Goal: Task Accomplishment & Management: Use online tool/utility

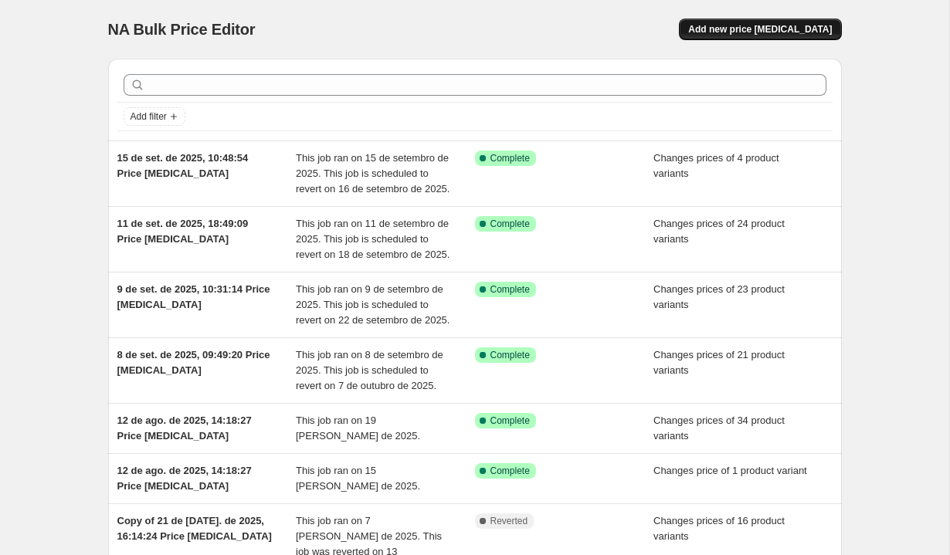
click at [786, 32] on span "Add new price [MEDICAL_DATA]" at bounding box center [760, 29] width 144 height 12
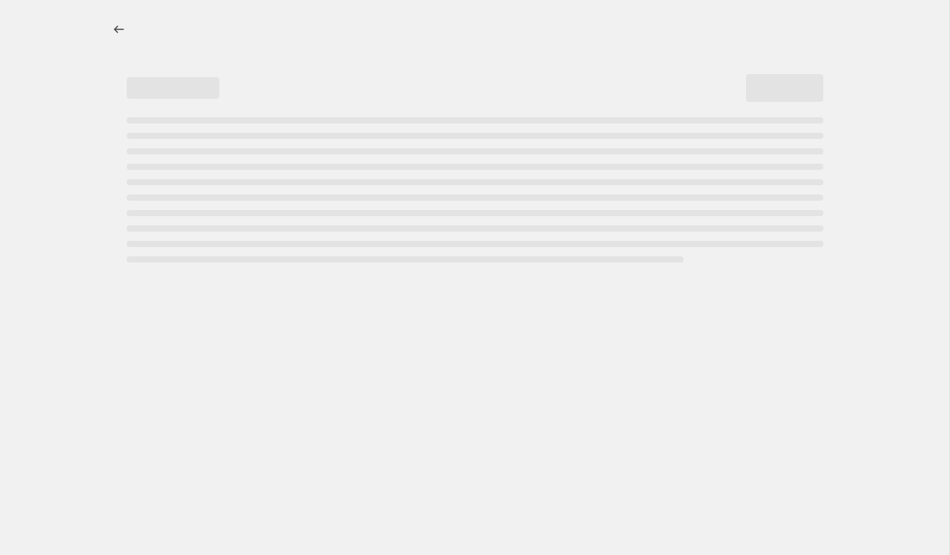
select select "percentage"
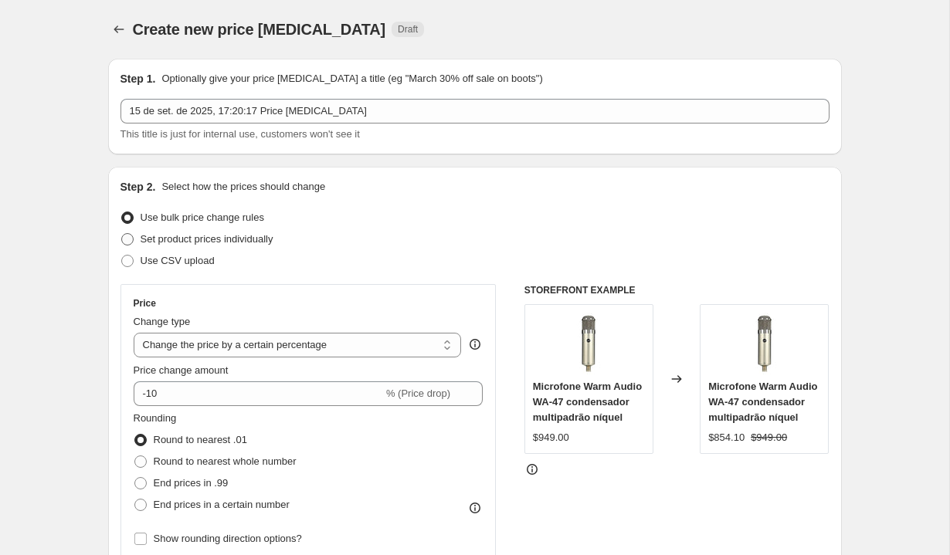
click at [181, 235] on span "Set product prices individually" at bounding box center [207, 239] width 133 height 12
click at [122, 234] on input "Set product prices individually" at bounding box center [121, 233] width 1 height 1
radio input "true"
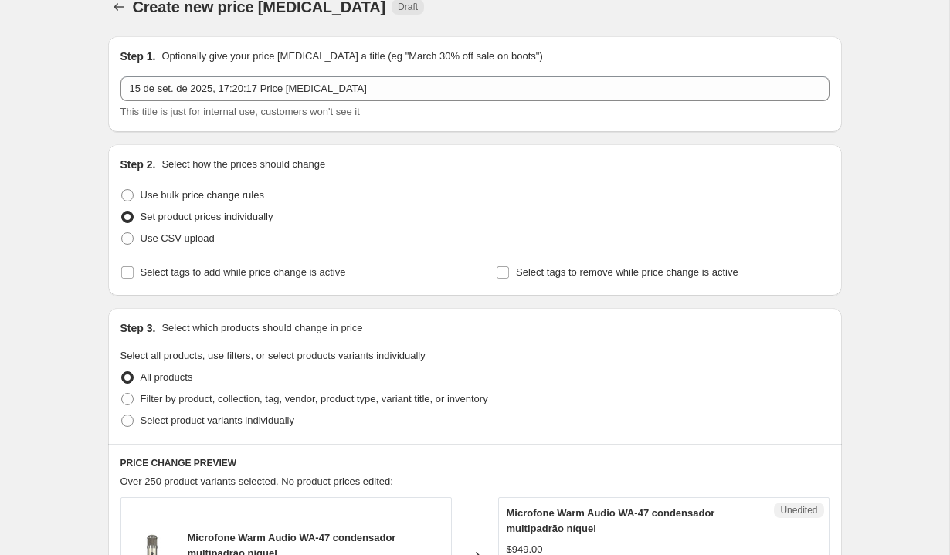
scroll to position [34, 0]
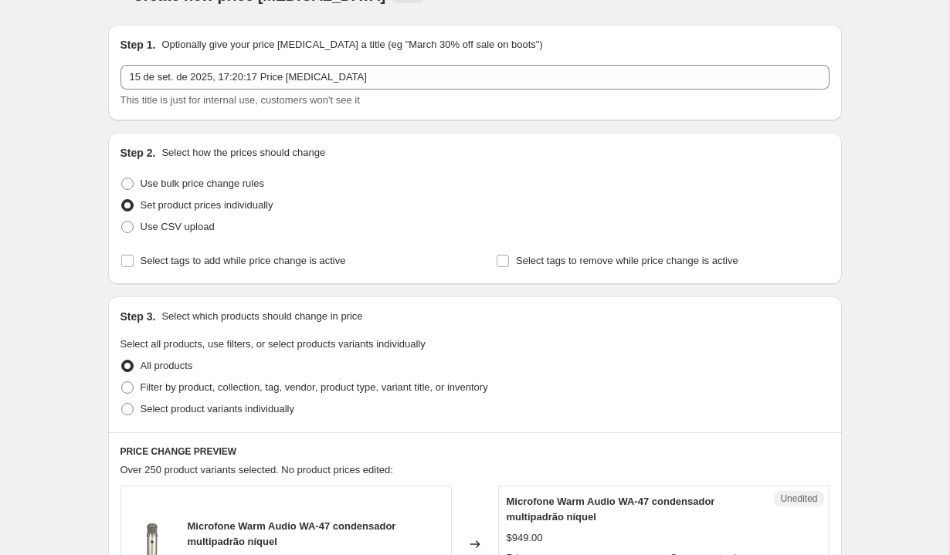
click at [296, 374] on div "All products" at bounding box center [474, 366] width 709 height 22
click at [296, 380] on span "Filter by product, collection, tag, vendor, product type, variant title, or inv…" at bounding box center [314, 387] width 347 height 15
click at [122, 381] on input "Filter by product, collection, tag, vendor, product type, variant title, or inv…" at bounding box center [121, 381] width 1 height 1
radio input "true"
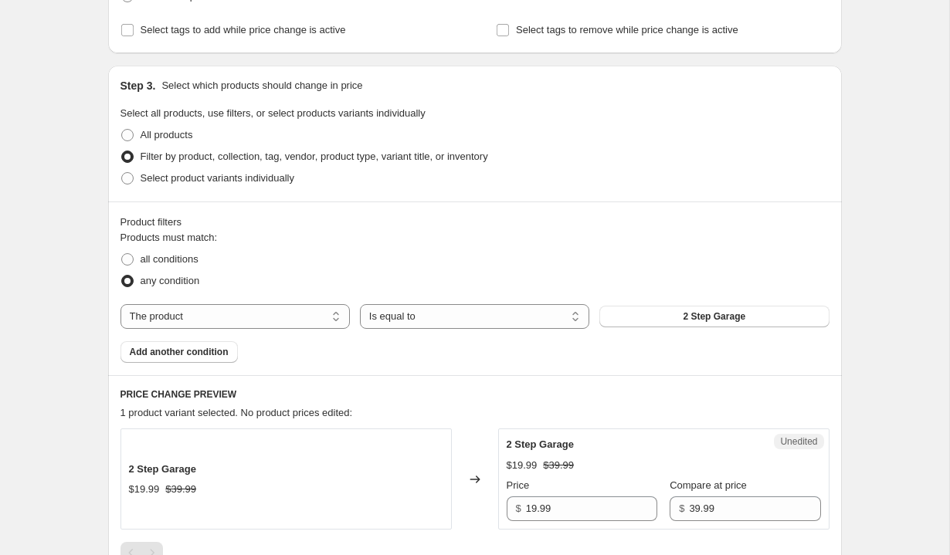
scroll to position [268, 0]
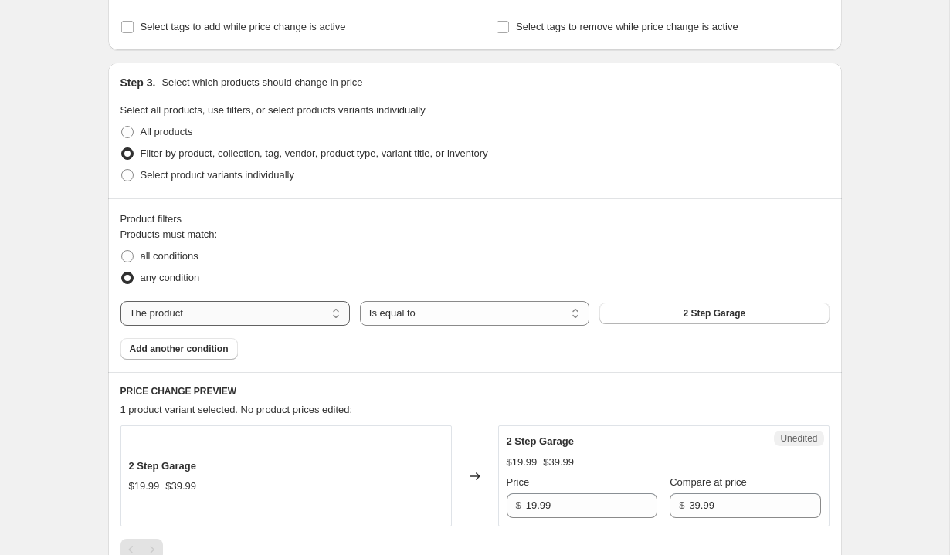
click at [230, 313] on select "The product The product's collection The product's tag The product's vendor The…" at bounding box center [234, 313] width 229 height 25
select select "vendor"
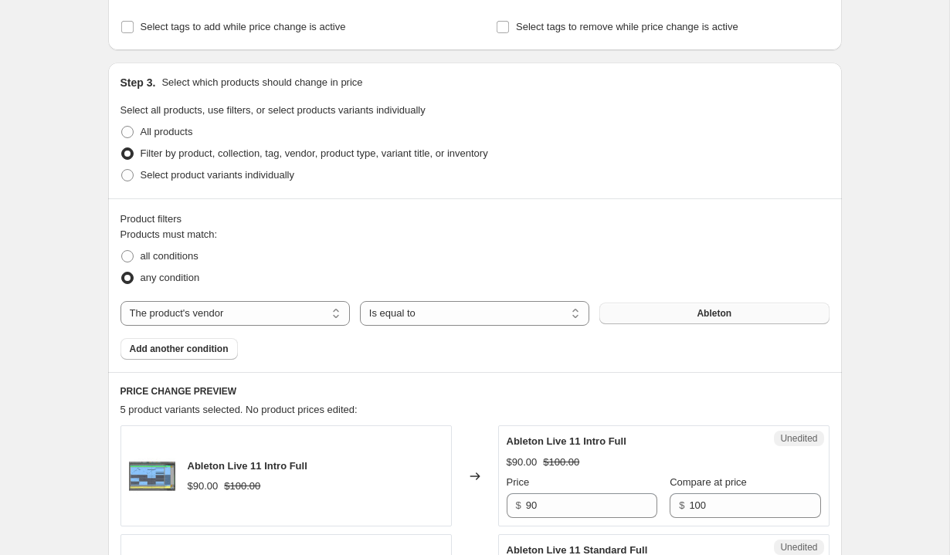
click at [647, 309] on button "Ableton" at bounding box center [713, 314] width 229 height 22
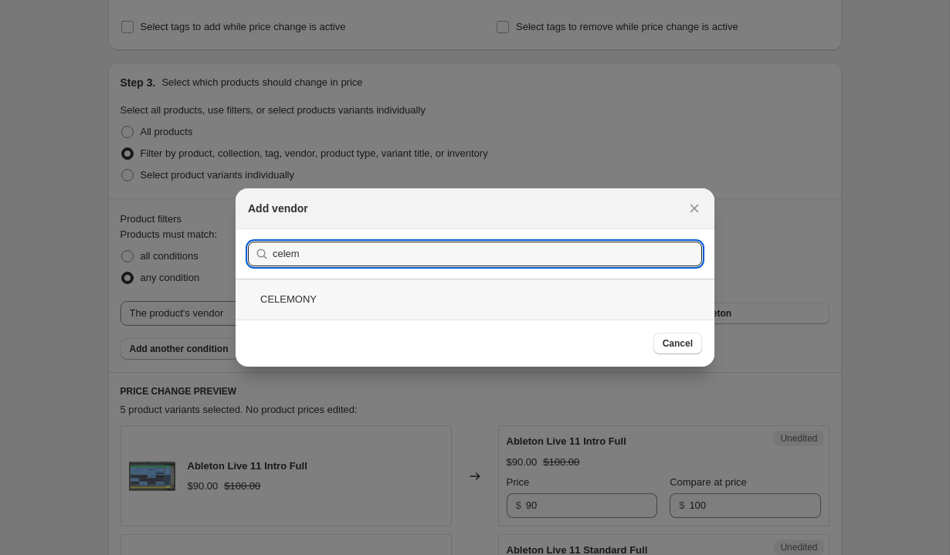
type input "celem"
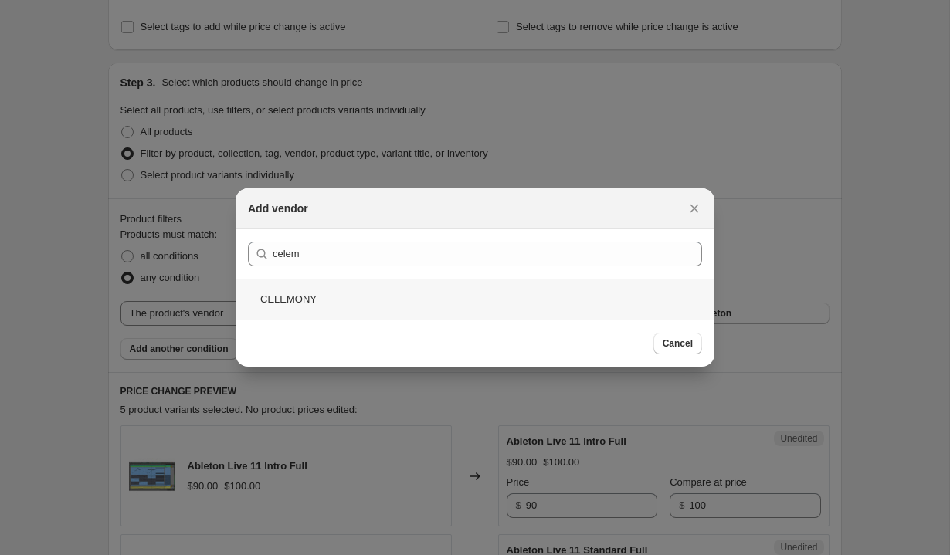
click at [503, 285] on div "CELEMONY" at bounding box center [474, 299] width 479 height 41
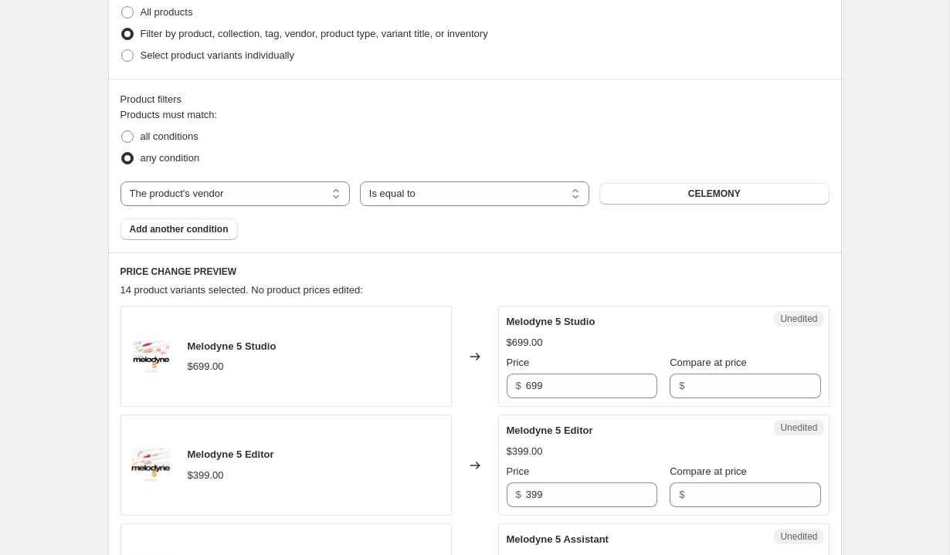
scroll to position [466, 0]
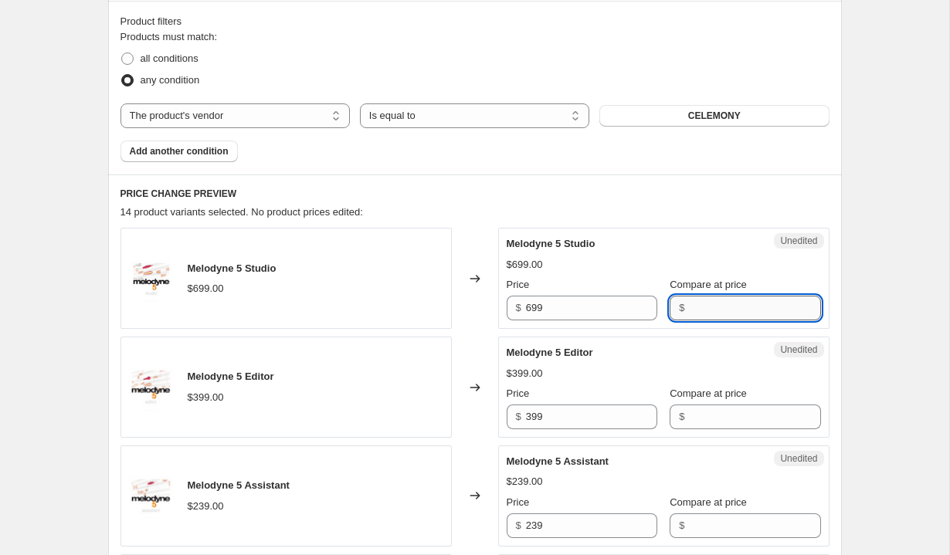
click at [715, 310] on input "Compare at price" at bounding box center [754, 308] width 131 height 25
type input "699"
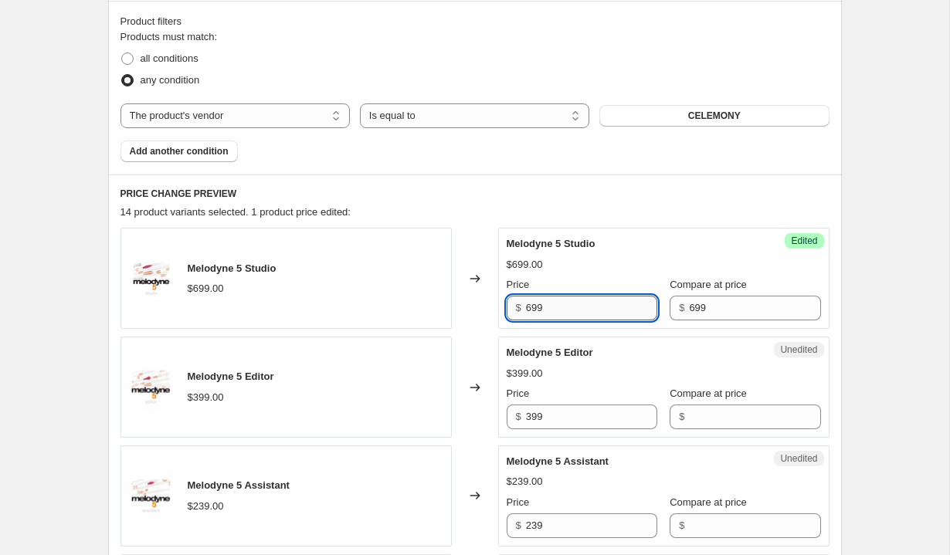
click at [601, 314] on input "699" at bounding box center [591, 308] width 131 height 25
type input "639"
click at [634, 380] on div "$399.00" at bounding box center [663, 373] width 314 height 15
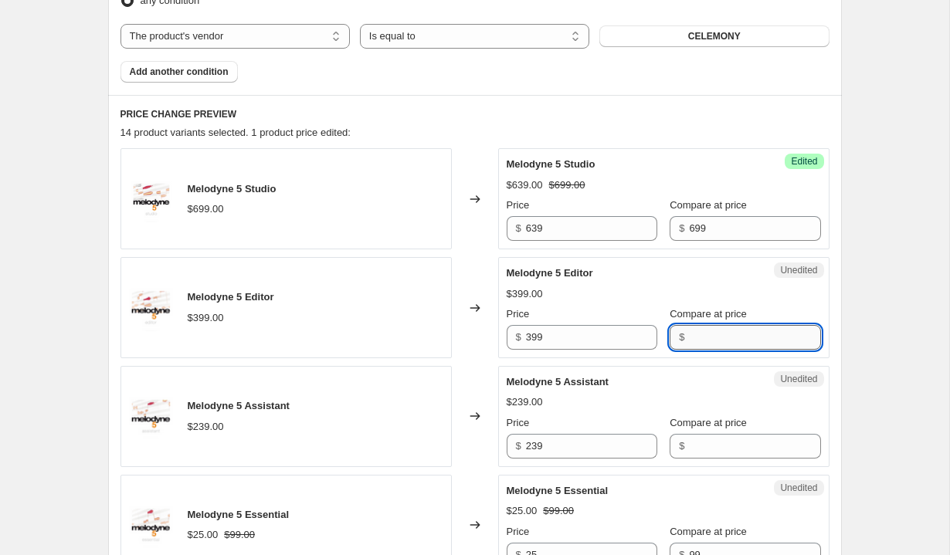
click at [716, 342] on input "Compare at price" at bounding box center [754, 337] width 131 height 25
type input "399"
click at [584, 344] on input "399" at bounding box center [591, 337] width 131 height 25
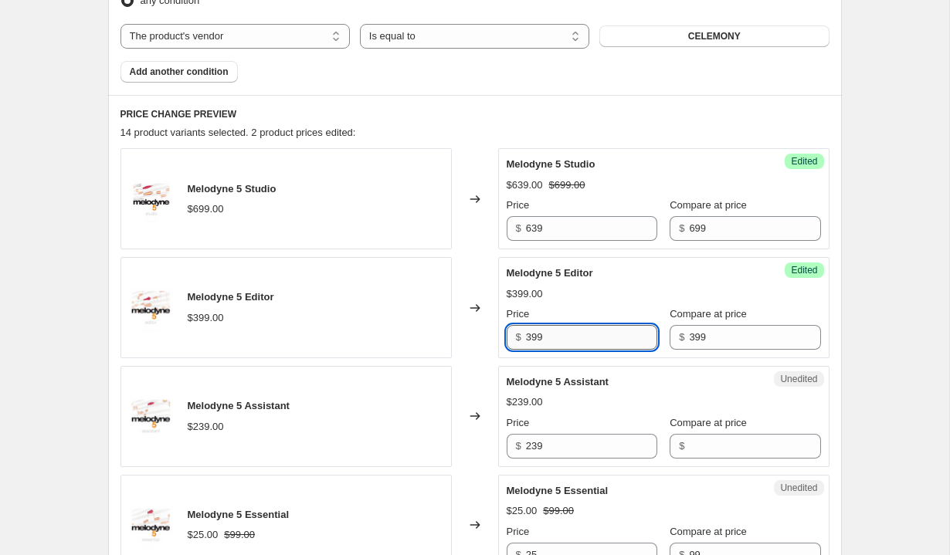
click at [584, 344] on input "399" at bounding box center [591, 337] width 131 height 25
type input "349"
click at [598, 401] on div "$239.00" at bounding box center [663, 401] width 314 height 15
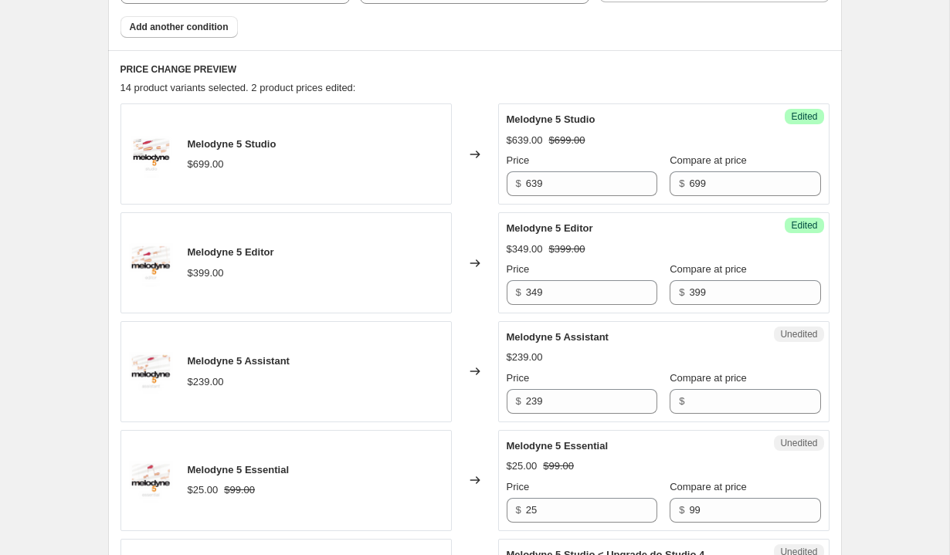
scroll to position [606, 0]
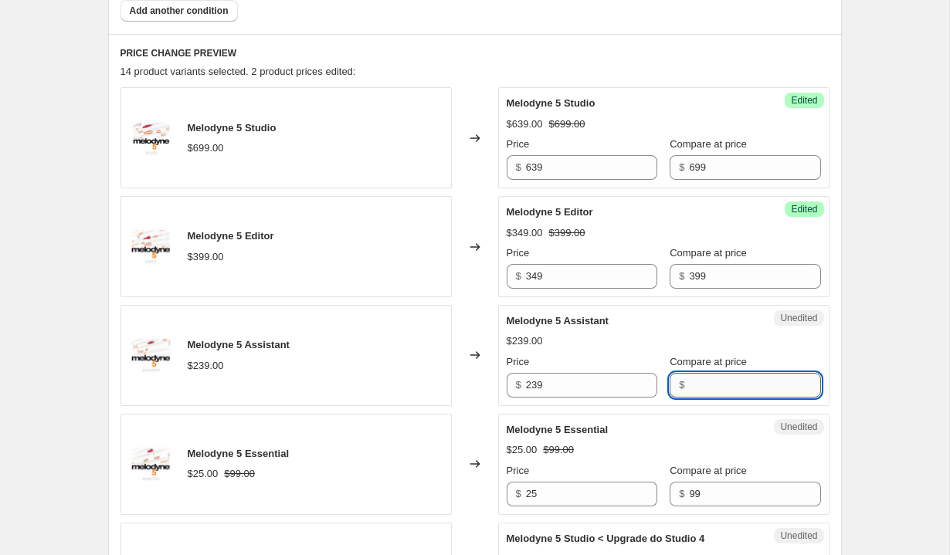
click at [716, 391] on input "Compare at price" at bounding box center [754, 385] width 131 height 25
type input "249"
click at [594, 388] on input "239" at bounding box center [591, 385] width 131 height 25
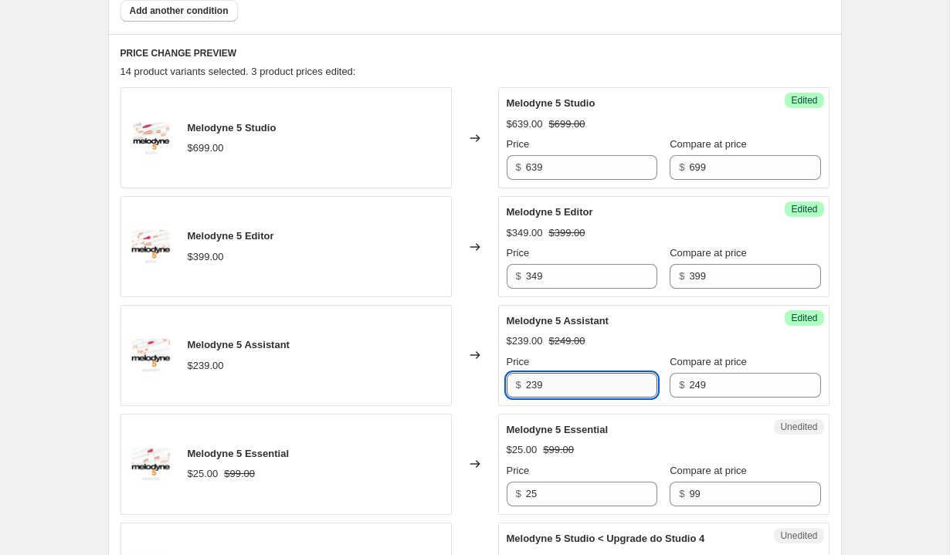
click at [594, 388] on input "239" at bounding box center [591, 385] width 131 height 25
type input "219"
click at [655, 444] on div "$25.00 $99.00" at bounding box center [663, 449] width 314 height 15
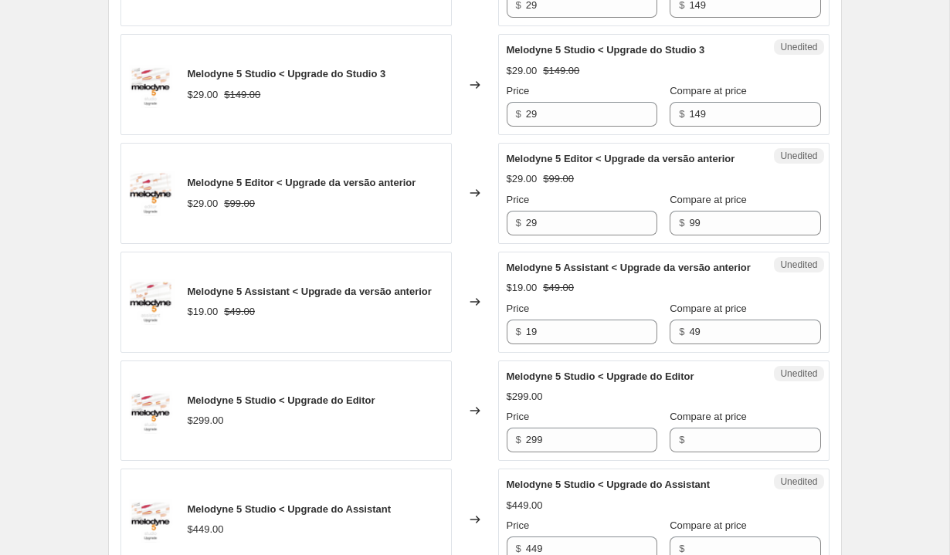
scroll to position [1984, 0]
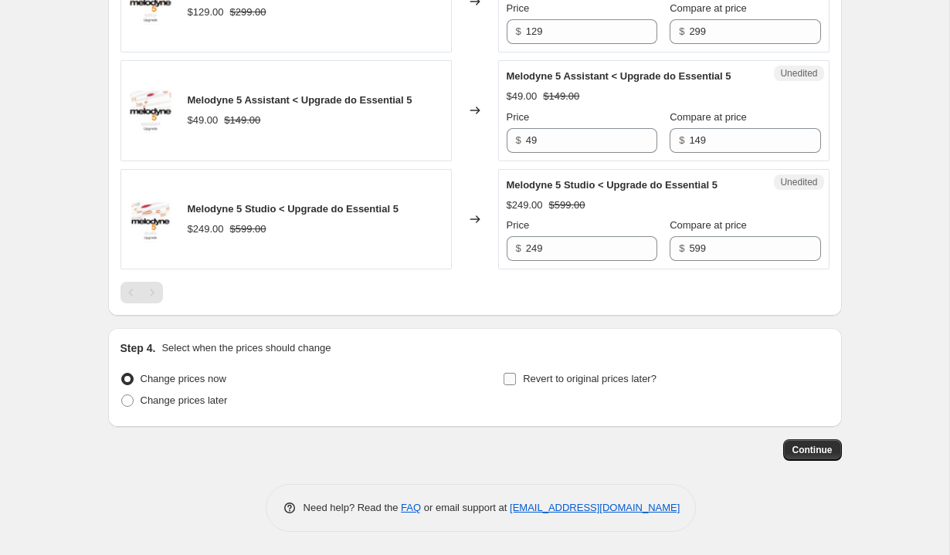
click at [554, 377] on span "Revert to original prices later?" at bounding box center [590, 379] width 134 height 12
click at [516, 377] on input "Revert to original prices later?" at bounding box center [509, 379] width 12 height 12
checkbox input "true"
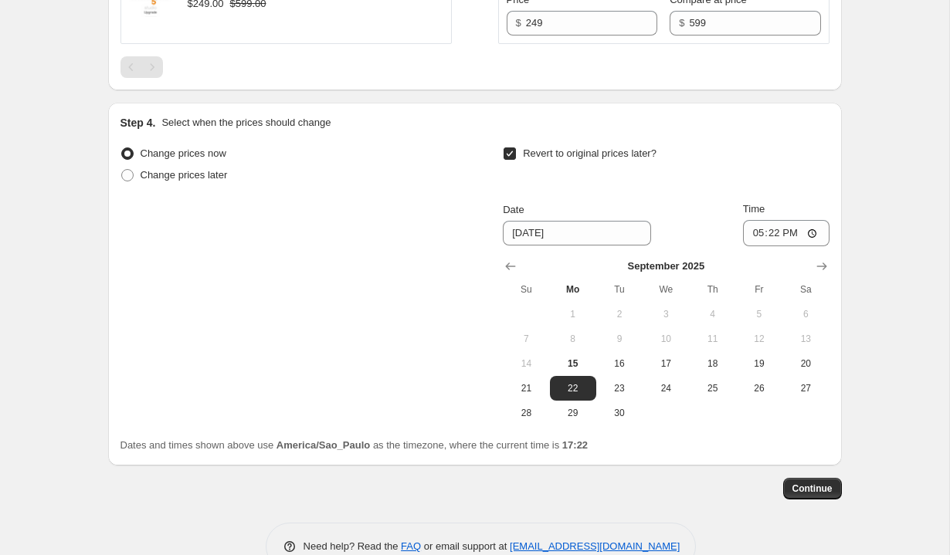
scroll to position [2214, 0]
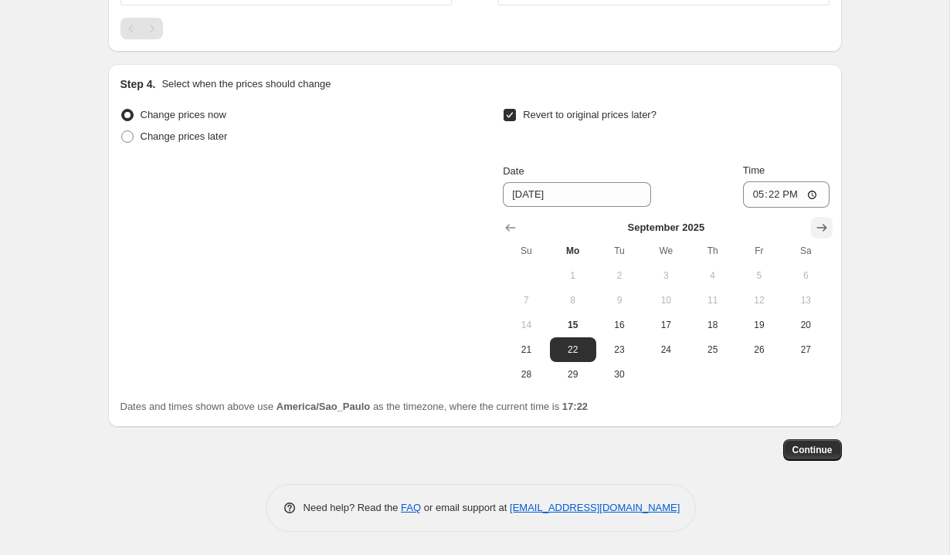
click at [821, 235] on icon "Show next month, October 2025" at bounding box center [821, 227] width 15 height 15
click at [679, 282] on span "1" at bounding box center [665, 275] width 34 height 12
type input "10/1/2025"
click at [821, 461] on button "Continue" at bounding box center [812, 450] width 59 height 22
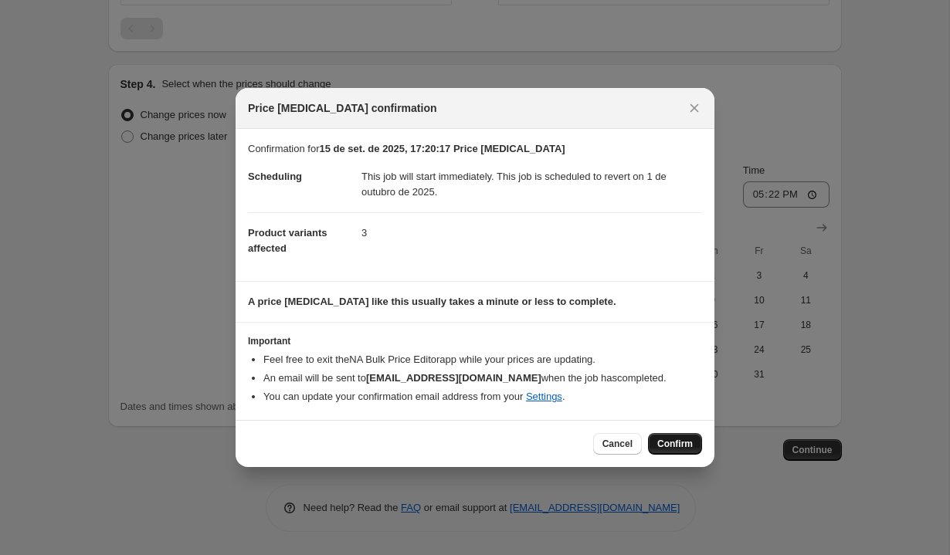
click at [676, 444] on span "Confirm" at bounding box center [675, 444] width 36 height 12
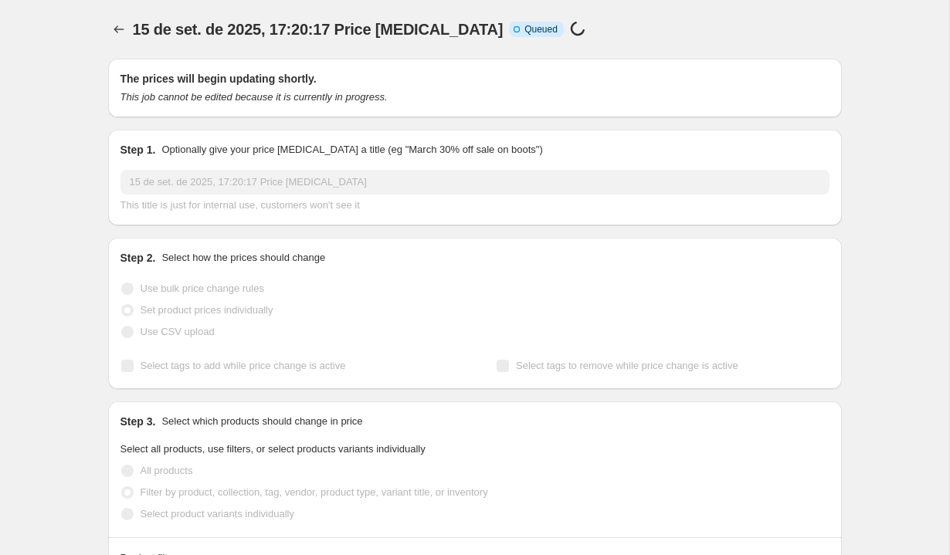
select select "vendor"
